Goal: Navigation & Orientation: Find specific page/section

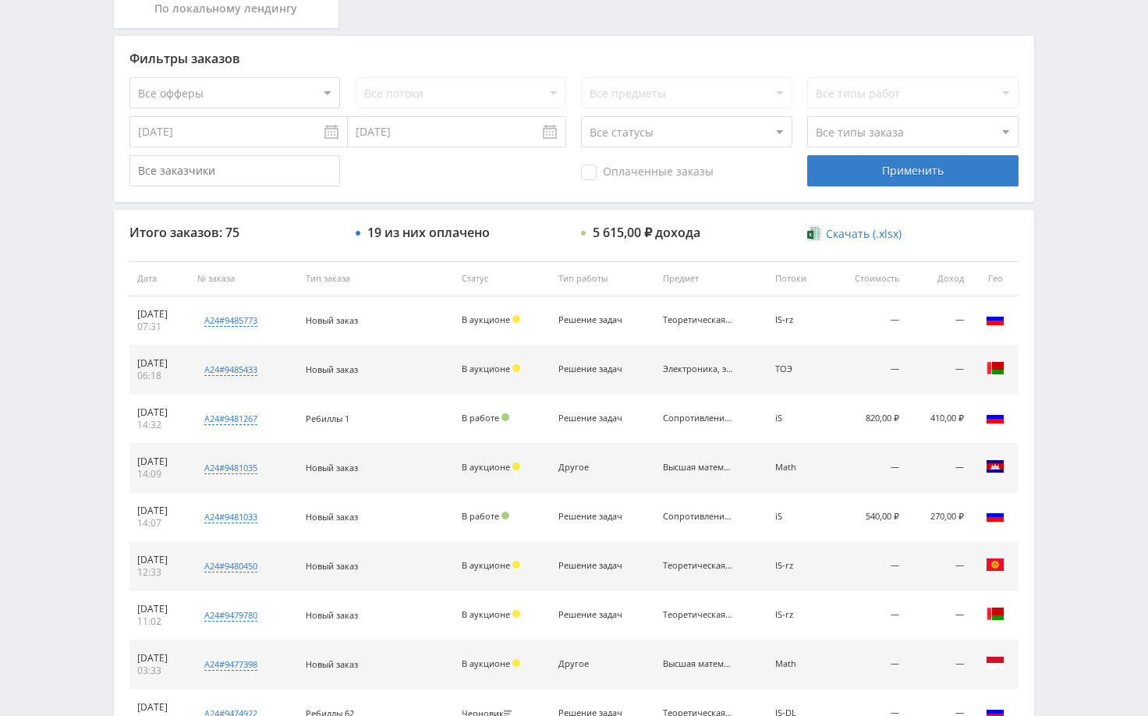
scroll to position [390, 0]
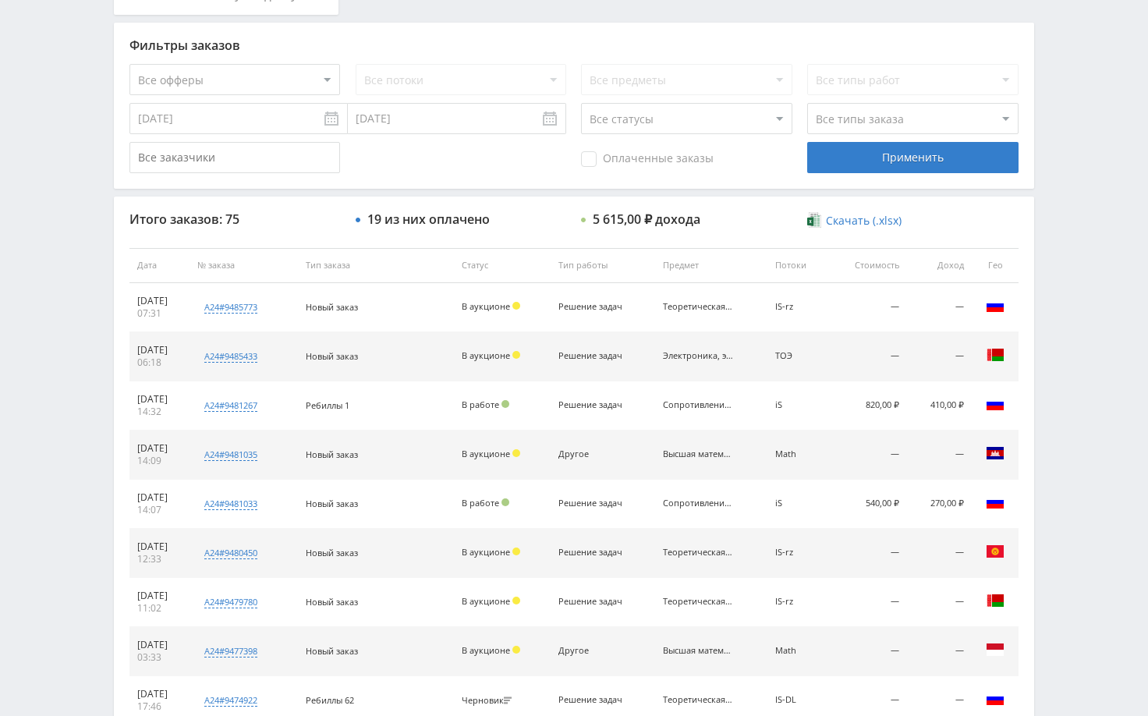
click at [1072, 384] on div "Telegram-канал Инструменты База знаний Ваш менеджер: [PERSON_NAME] Alex Online …" at bounding box center [574, 265] width 1148 height 1310
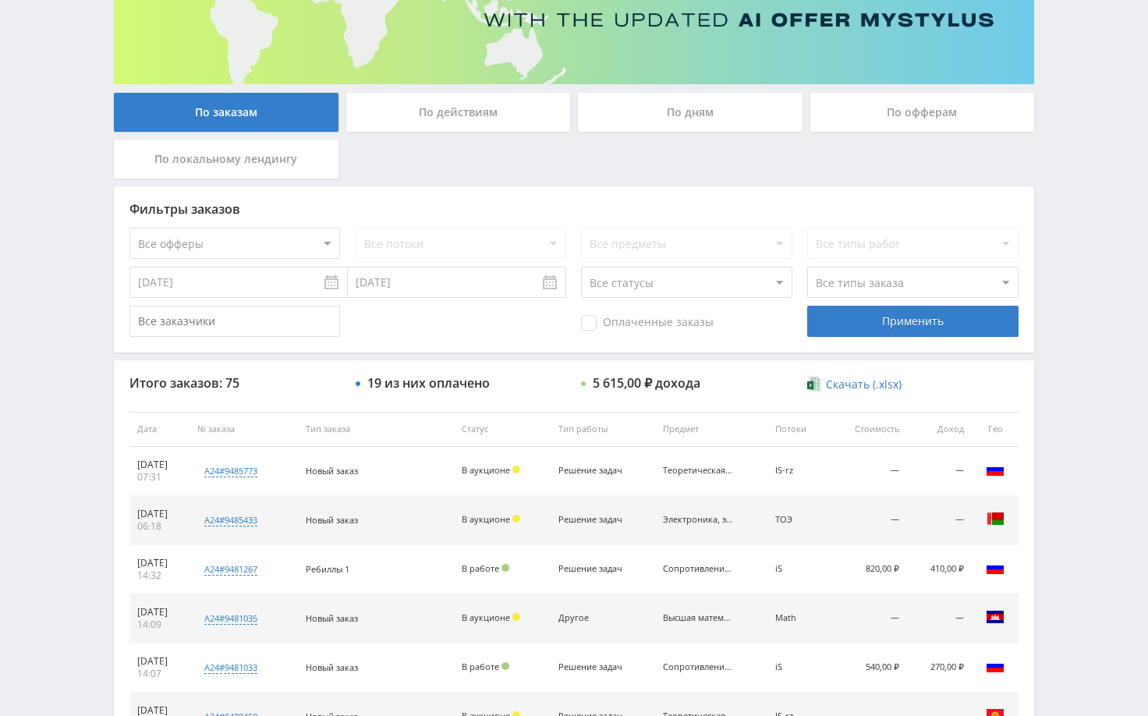
scroll to position [0, 0]
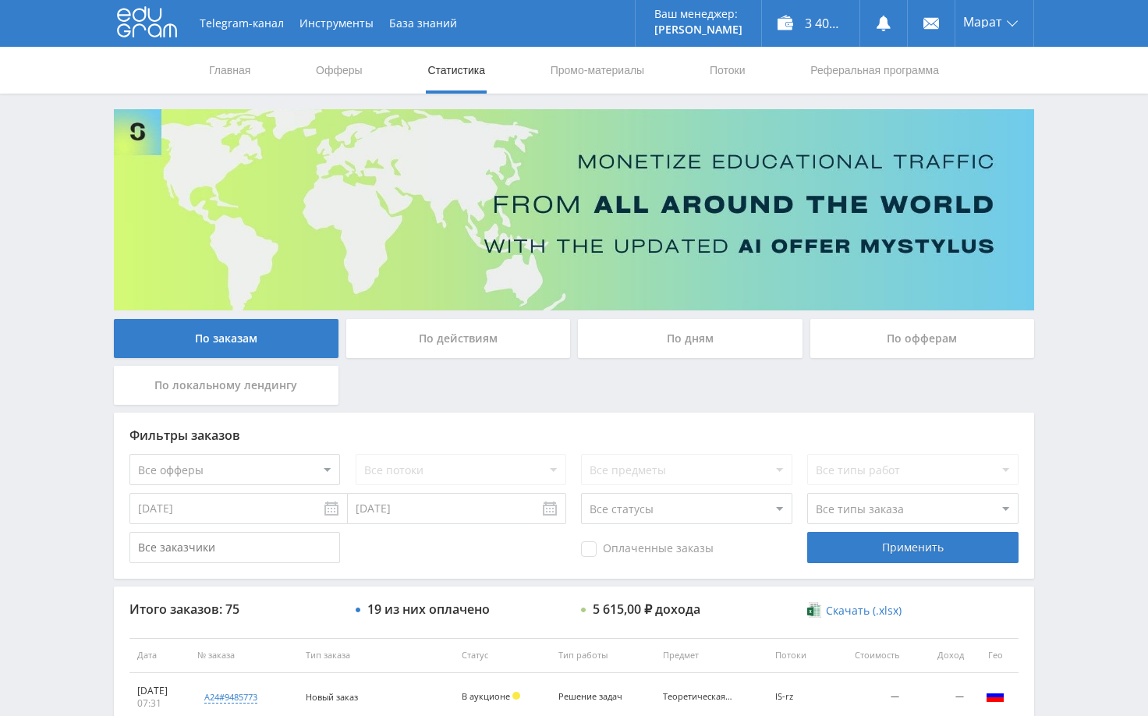
drag, startPoint x: 1092, startPoint y: 272, endPoint x: 1100, endPoint y: 177, distance: 95.6
click at [1092, 272] on div "Telegram-канал Инструменты База знаний Ваш менеджер: [PERSON_NAME] Alex Online …" at bounding box center [574, 655] width 1148 height 1310
click at [1083, 152] on div "Telegram-канал Инструменты База знаний Ваш менеджер: [PERSON_NAME] Alex Online …" at bounding box center [574, 655] width 1148 height 1310
drag, startPoint x: 73, startPoint y: 153, endPoint x: 94, endPoint y: 131, distance: 30.3
click at [74, 153] on div "Telegram-канал Инструменты База знаний Ваш менеджер: [PERSON_NAME] Alex Online …" at bounding box center [574, 655] width 1148 height 1310
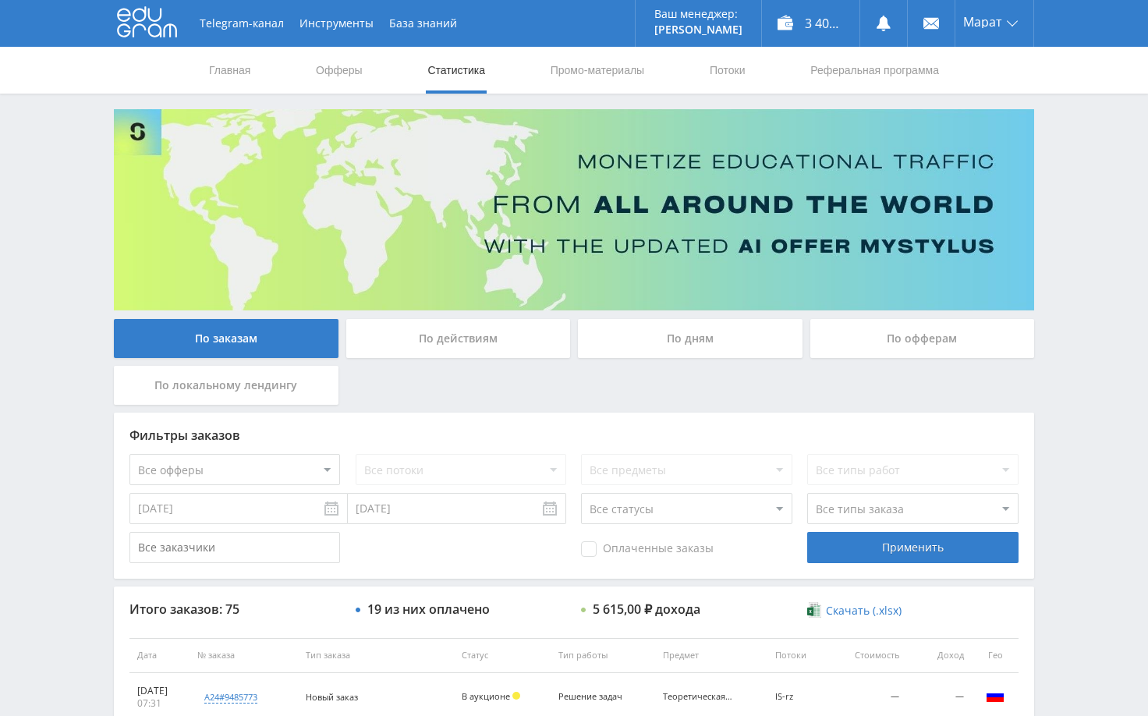
drag, startPoint x: 1123, startPoint y: 355, endPoint x: 1107, endPoint y: 370, distance: 22.1
click at [1112, 364] on div "Telegram-канал Инструменты База знаний Ваш менеджер: [PERSON_NAME] Alex Online …" at bounding box center [574, 655] width 1148 height 1310
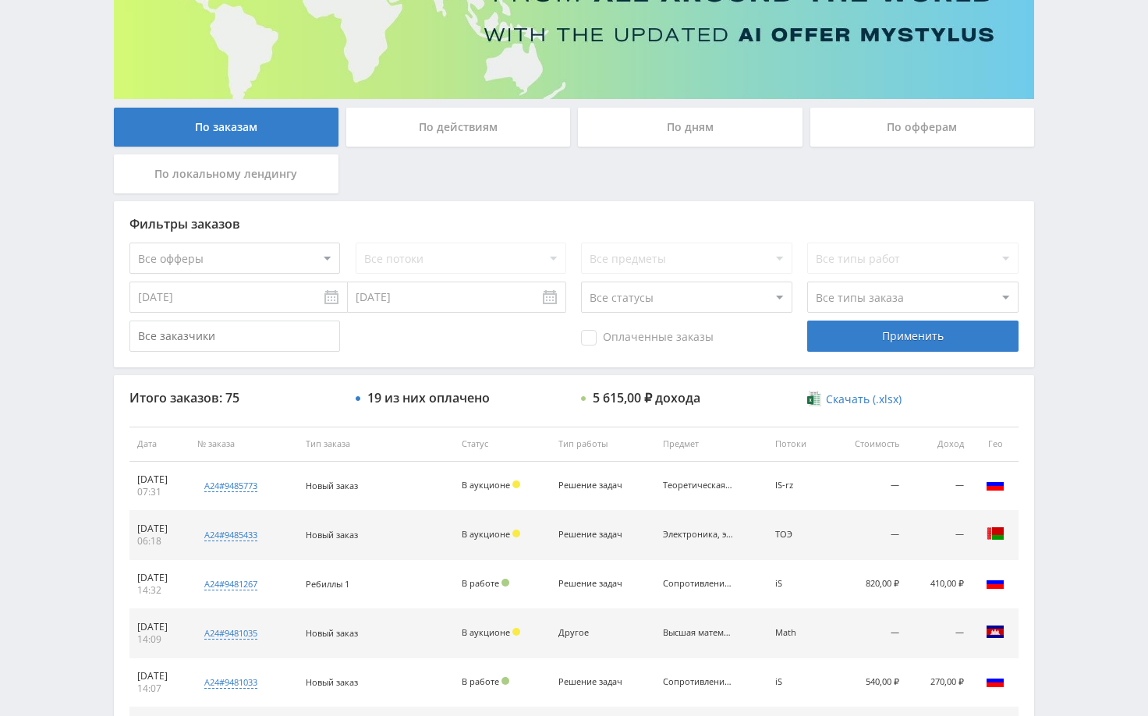
scroll to position [234, 0]
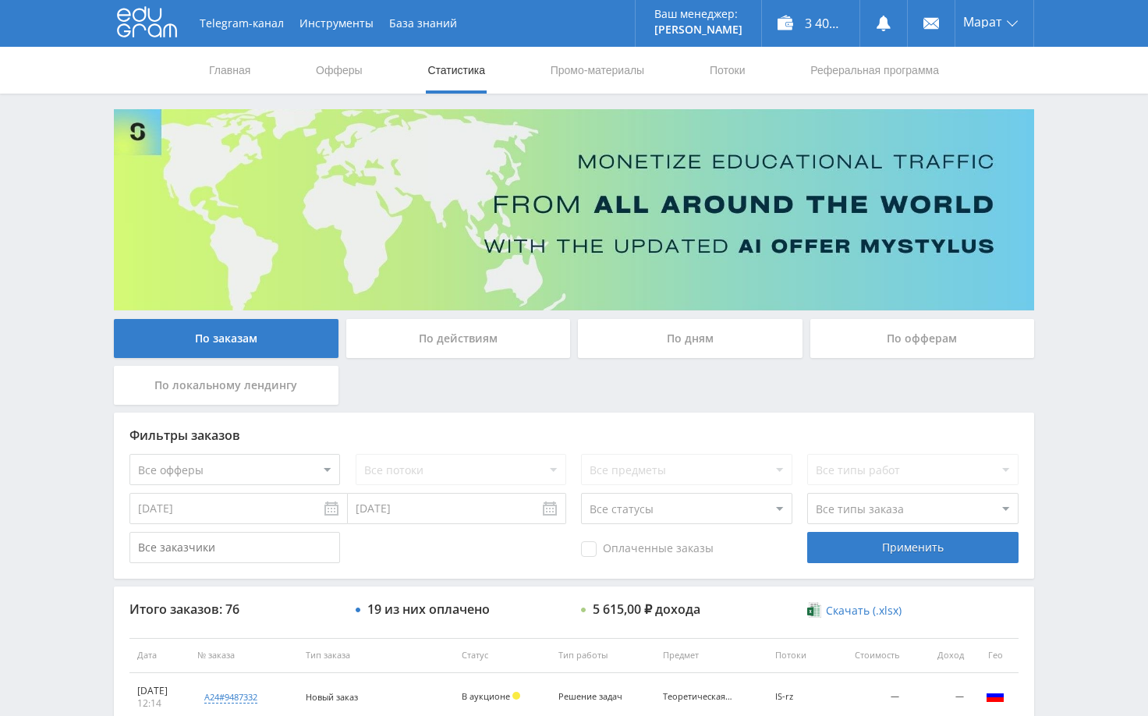
click at [1071, 172] on div "Telegram-канал Инструменты База знаний Ваш менеджер: [PERSON_NAME] Alex Online …" at bounding box center [574, 655] width 1148 height 1310
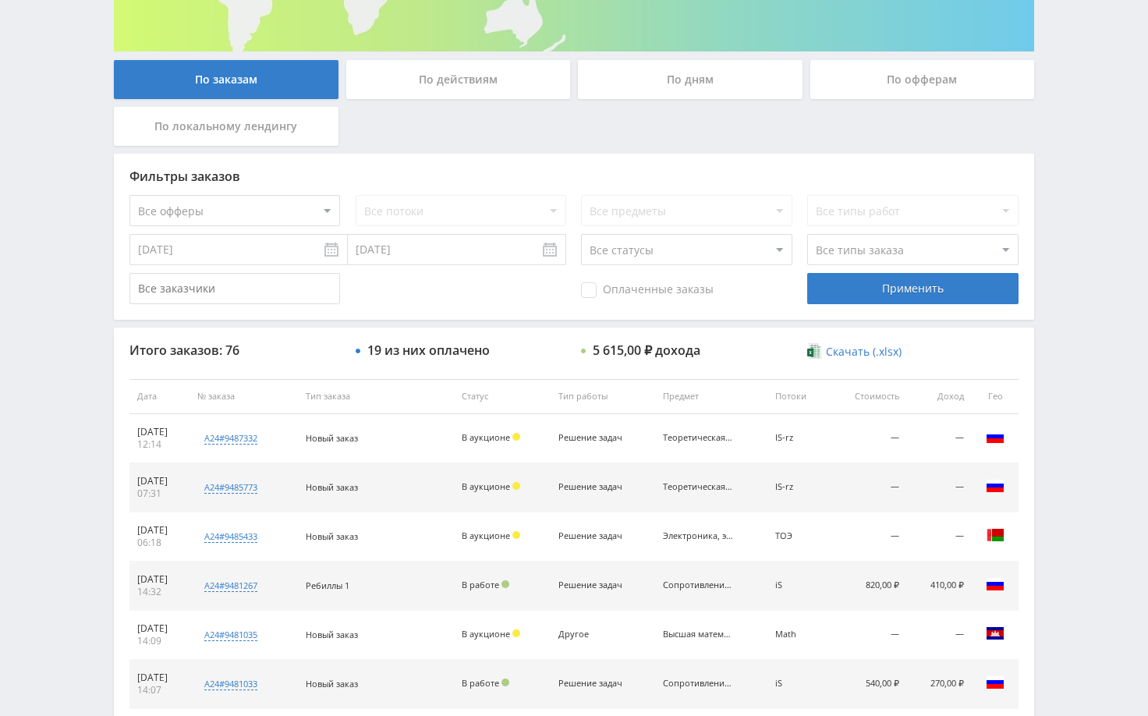
scroll to position [312, 0]
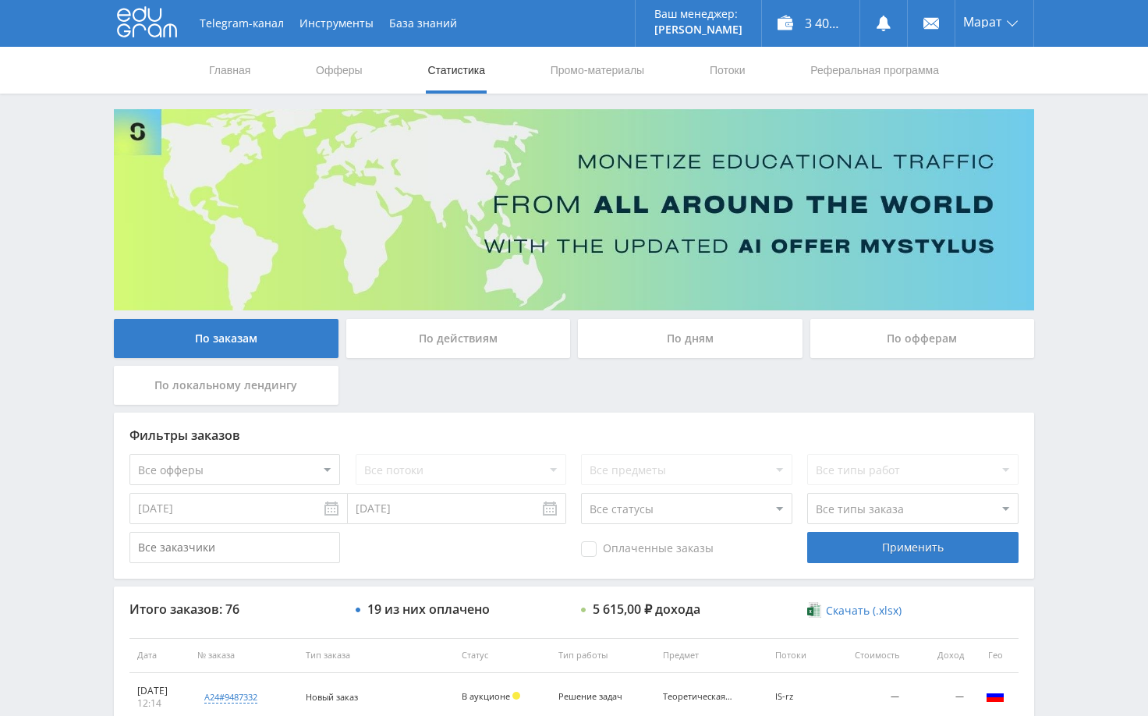
click at [1034, 294] on img at bounding box center [574, 209] width 921 height 201
click at [1069, 297] on div "Telegram-канал Инструменты База знаний Ваш менеджер: [PERSON_NAME] Alex Online …" at bounding box center [574, 655] width 1148 height 1310
